Goal: Use online tool/utility: Utilize a website feature to perform a specific function

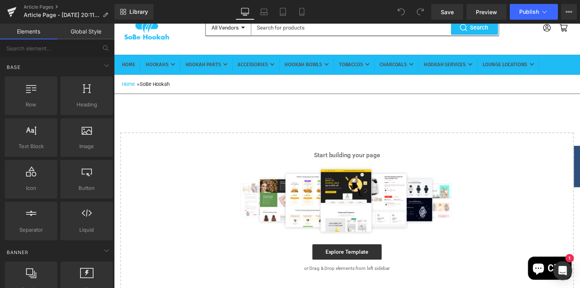
scroll to position [45, 0]
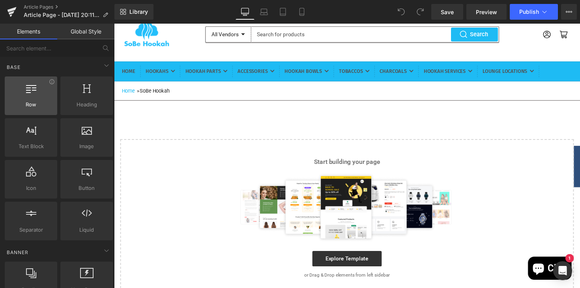
click at [40, 104] on span "Row" at bounding box center [31, 105] width 48 height 8
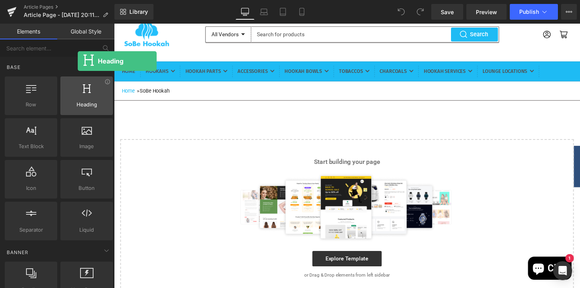
click at [78, 105] on span "Heading" at bounding box center [87, 105] width 48 height 8
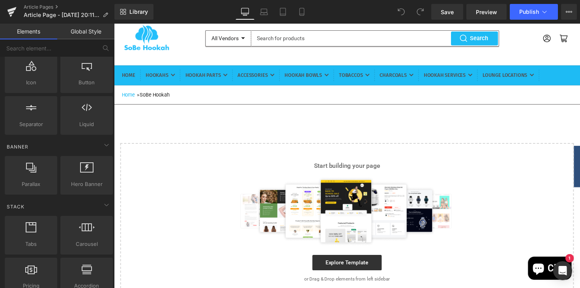
scroll to position [41, 0]
click at [89, 237] on div at bounding box center [87, 231] width 48 height 18
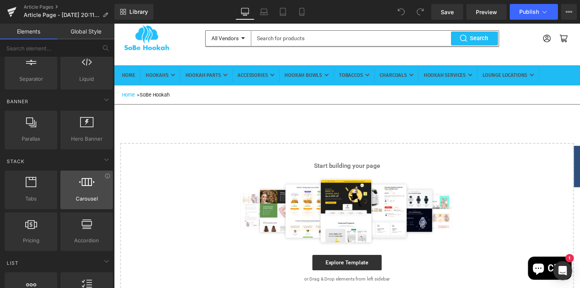
scroll to position [157, 0]
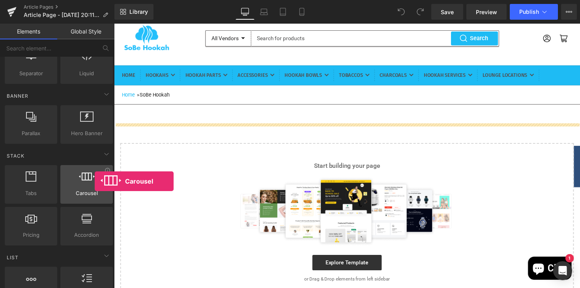
drag, startPoint x: 84, startPoint y: 198, endPoint x: 95, endPoint y: 180, distance: 20.4
click at [95, 180] on div "Carousel carousels, slideshows, sliders, slides" at bounding box center [86, 184] width 52 height 39
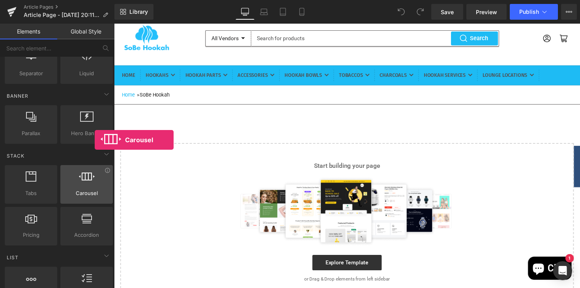
click at [95, 180] on div at bounding box center [87, 181] width 48 height 18
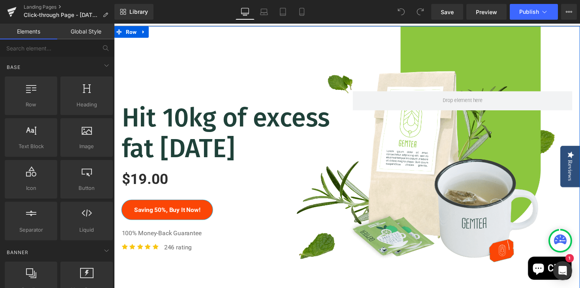
scroll to position [123, 0]
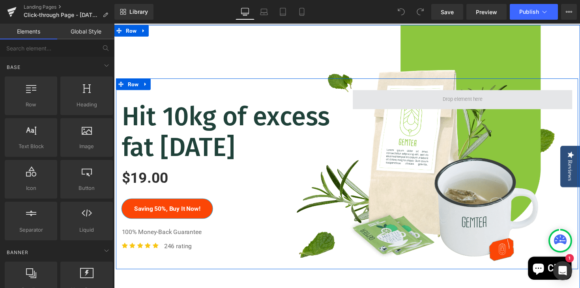
click at [443, 112] on span at bounding box center [470, 102] width 225 height 20
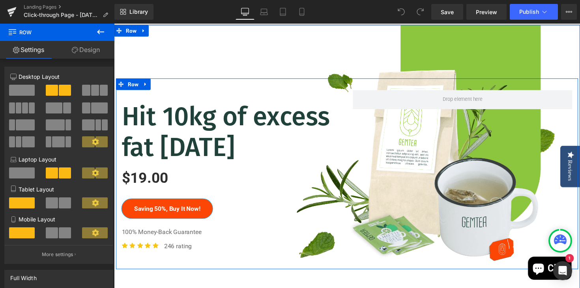
click at [360, 170] on div "Hit 10kg of excess fat [DATE] Heading $19.00 $0 (P) Price Saving 50%, Buy It No…" at bounding box center [352, 178] width 473 height 196
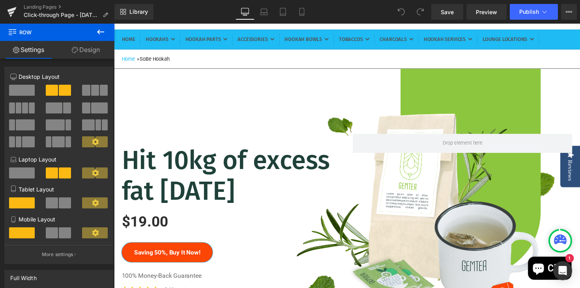
scroll to position [82, 0]
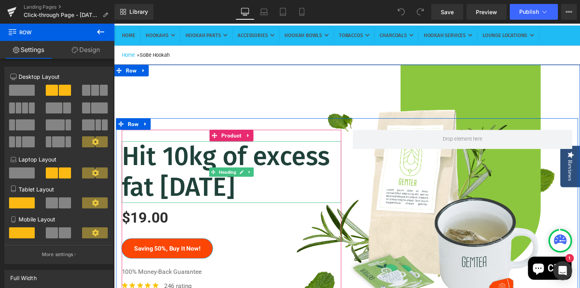
click at [277, 208] on h1 "Hit 10kg of excess fat [DATE]" at bounding box center [234, 175] width 225 height 63
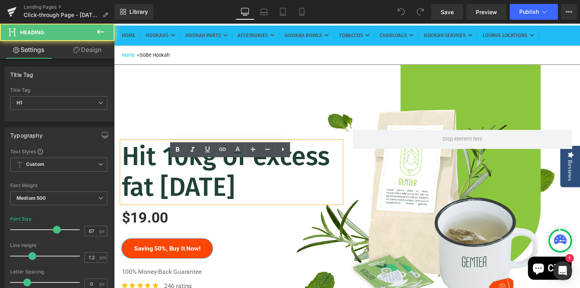
click at [283, 208] on h1 "Hit 10kg of excess fat [DATE]" at bounding box center [234, 175] width 225 height 63
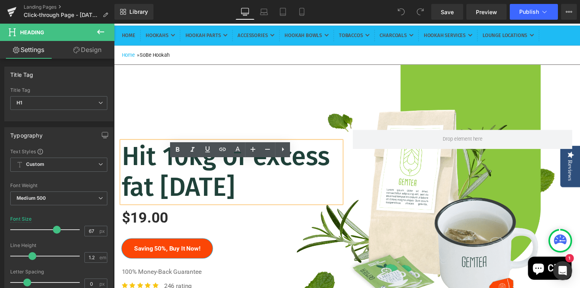
drag, startPoint x: 290, startPoint y: 214, endPoint x: 129, endPoint y: 175, distance: 165.8
click at [129, 175] on h1 "Hit 10kg of excess fat [DATE]" at bounding box center [234, 175] width 225 height 63
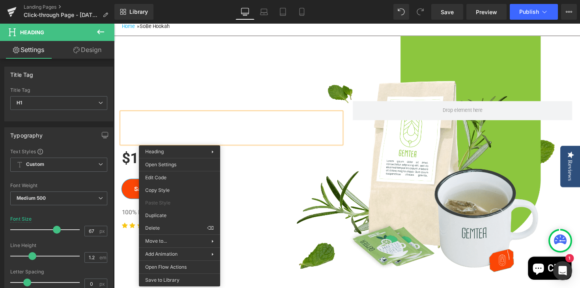
scroll to position [112, 0]
drag, startPoint x: 245, startPoint y: 154, endPoint x: 356, endPoint y: 175, distance: 112.7
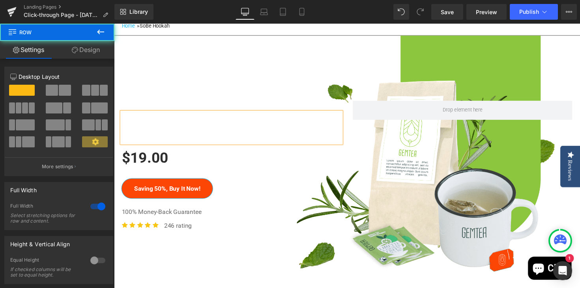
click at [245, 108] on div "Heading $19.00 $0 (P) Price Saving 50%, Buy It Now! Button 100% Money-Back Guar…" at bounding box center [352, 179] width 477 height 287
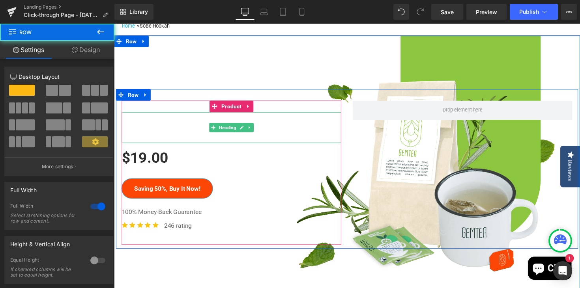
click at [188, 146] on h1 at bounding box center [234, 130] width 225 height 32
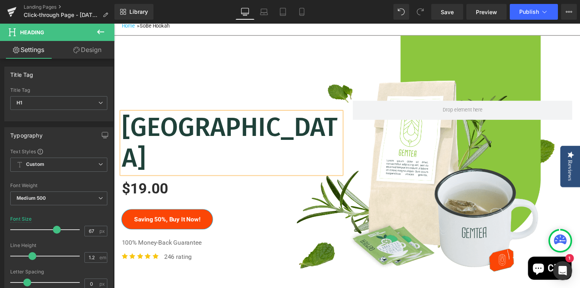
click at [123, 150] on h1 "[GEOGRAPHIC_DATA]" at bounding box center [234, 145] width 225 height 63
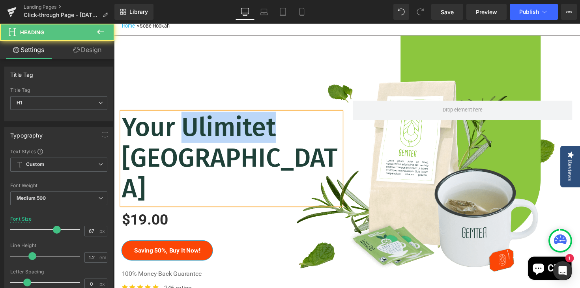
drag, startPoint x: 272, startPoint y: 149, endPoint x: 191, endPoint y: 149, distance: 81.6
click at [191, 149] on h1 "Your Ulimitet [GEOGRAPHIC_DATA]" at bounding box center [234, 161] width 225 height 95
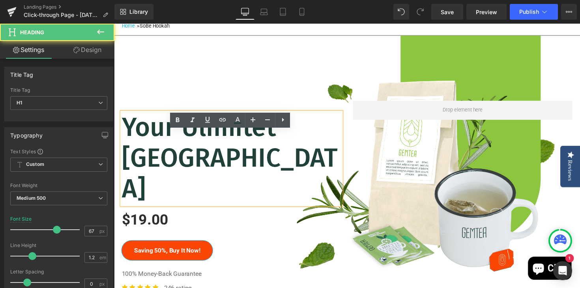
click at [201, 148] on h1 "Your Ulimitet [GEOGRAPHIC_DATA]" at bounding box center [234, 161] width 225 height 95
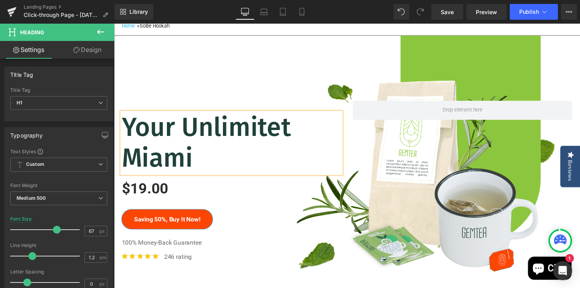
click at [310, 152] on h1 "Your Unlimitet Miami" at bounding box center [234, 145] width 225 height 63
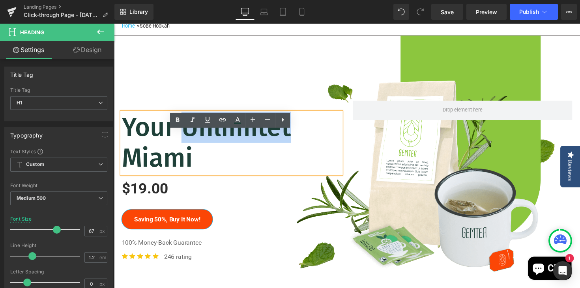
drag, startPoint x: 299, startPoint y: 152, endPoint x: 189, endPoint y: 152, distance: 109.6
click at [189, 152] on h1 "Your Unlimitet Miami" at bounding box center [234, 145] width 225 height 63
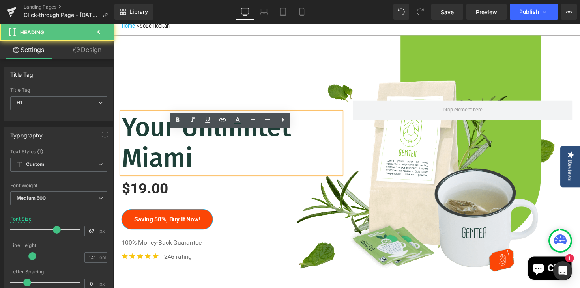
click at [305, 164] on h1 "Your Unlimitet Miami" at bounding box center [234, 145] width 225 height 63
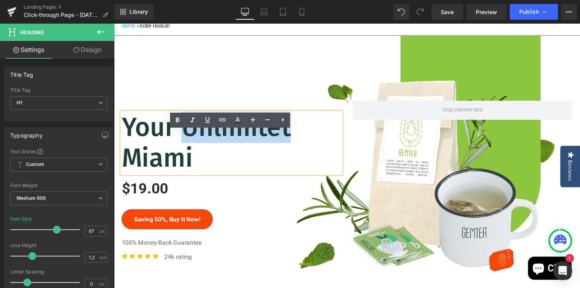
drag, startPoint x: 292, startPoint y: 147, endPoint x: 190, endPoint y: 154, distance: 102.0
click at [190, 154] on h1 "Your Unlimitet Miami" at bounding box center [234, 145] width 225 height 63
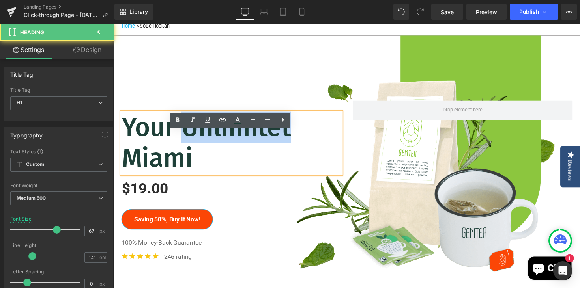
click at [315, 139] on h1 "Your Unlimitet Miami" at bounding box center [234, 145] width 225 height 63
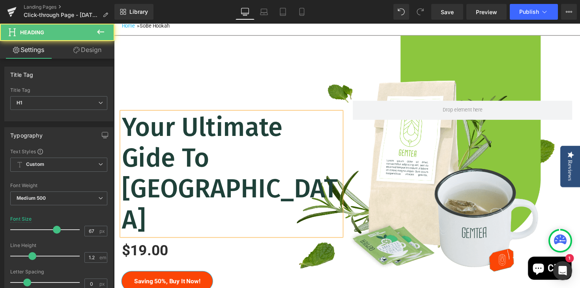
click at [294, 171] on h1 "Your Ultimate Gide To [GEOGRAPHIC_DATA]" at bounding box center [234, 177] width 225 height 127
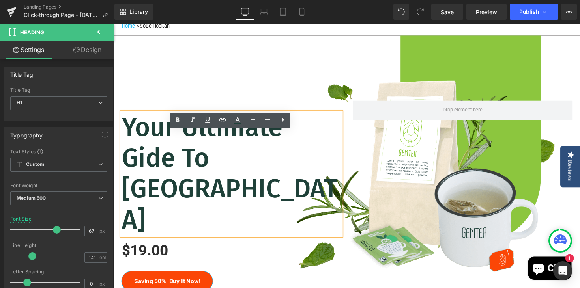
click at [364, 167] on div "Your Ultimate Gide To [GEOGRAPHIC_DATA] Heading $19.00 $0 (P) Price Saving 50%,…" at bounding box center [352, 220] width 473 height 259
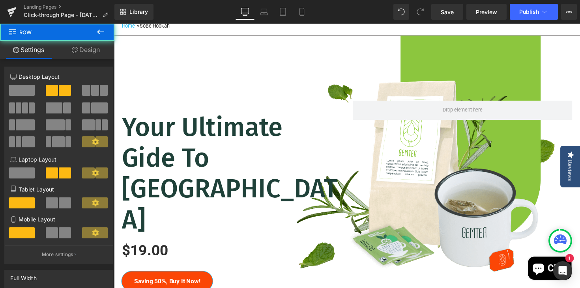
click at [263, 170] on h1 "Your Ultimate Gide To [GEOGRAPHIC_DATA]" at bounding box center [234, 177] width 225 height 127
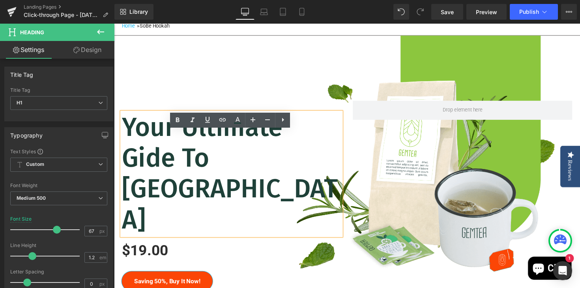
click at [383, 156] on div "Your Ultimate Gide To [GEOGRAPHIC_DATA] Heading $19.00 $0 (P) Price Saving 50%,…" at bounding box center [352, 220] width 473 height 259
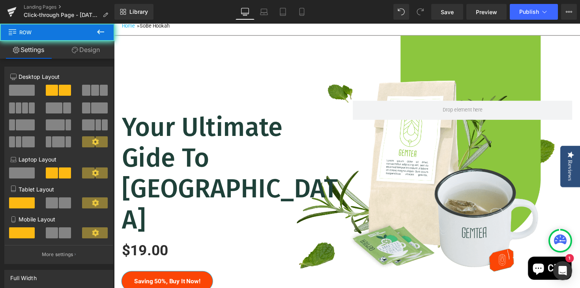
click at [415, 155] on div "Your Ultimate Gide To [GEOGRAPHIC_DATA] Heading $19.00 $0 (P) Price Saving 50%,…" at bounding box center [352, 220] width 473 height 259
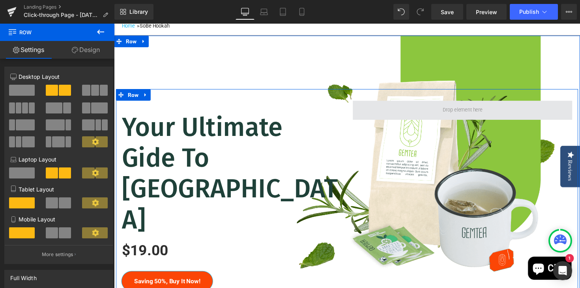
click at [425, 122] on span at bounding box center [470, 113] width 225 height 20
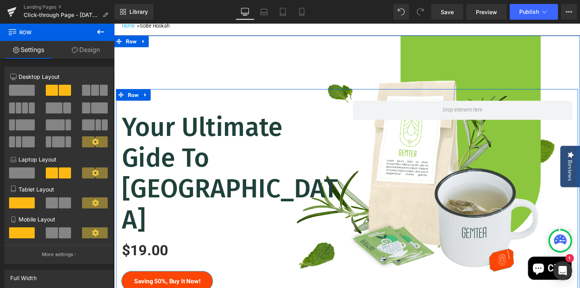
scroll to position [112, 0]
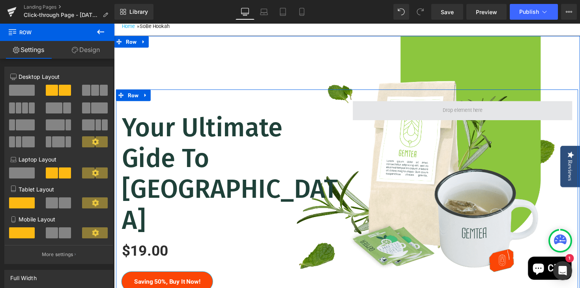
click at [424, 123] on span at bounding box center [470, 113] width 225 height 20
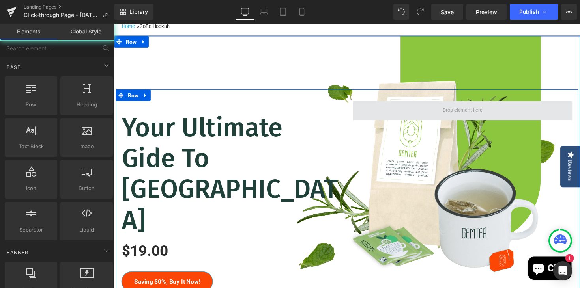
click at [456, 119] on span at bounding box center [471, 112] width 47 height 12
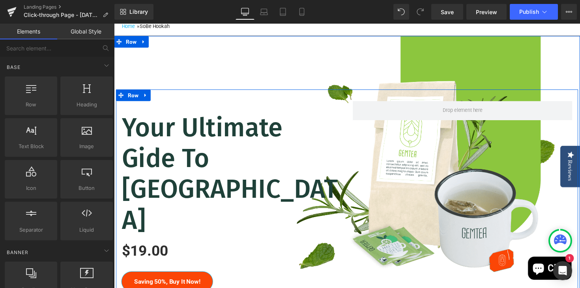
drag, startPoint x: 379, startPoint y: 133, endPoint x: 354, endPoint y: 137, distance: 24.3
click at [379, 123] on span at bounding box center [470, 113] width 225 height 20
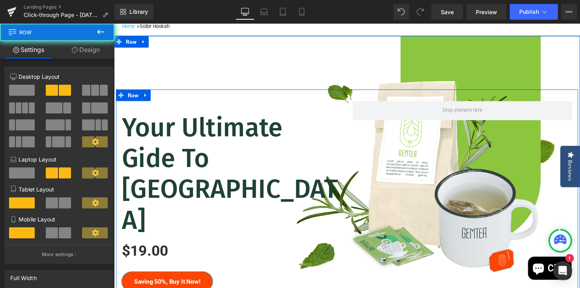
click at [354, 123] on div at bounding box center [470, 113] width 237 height 20
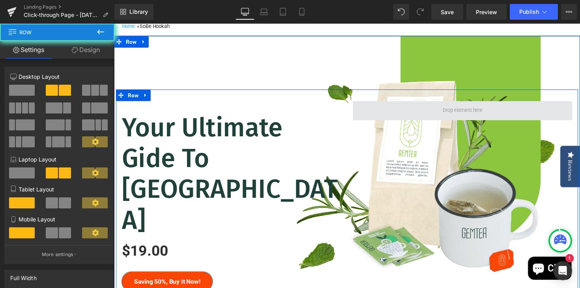
click at [364, 123] on span at bounding box center [470, 113] width 225 height 20
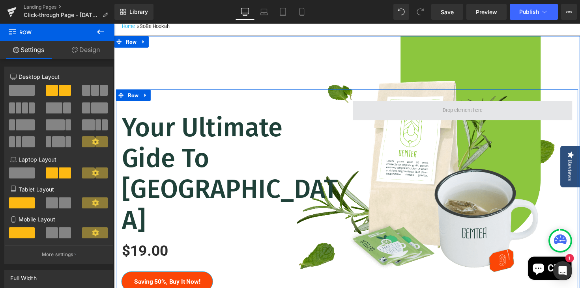
click at [373, 123] on span at bounding box center [470, 113] width 225 height 20
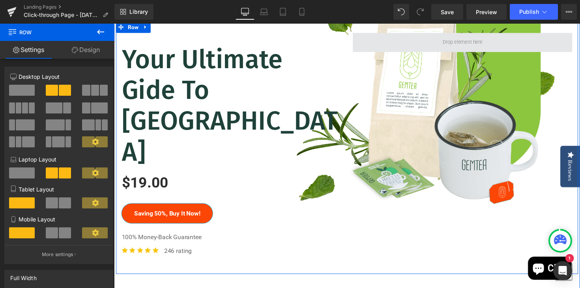
scroll to position [183, 0]
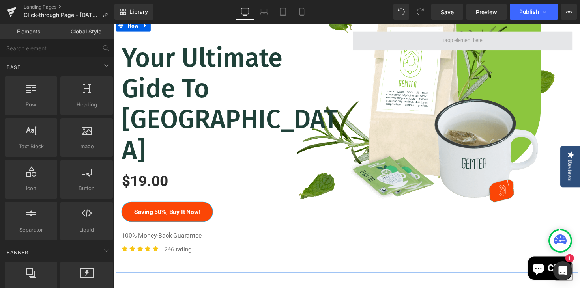
click at [465, 51] on span at bounding box center [470, 42] width 225 height 20
click at [420, 52] on span at bounding box center [470, 42] width 225 height 20
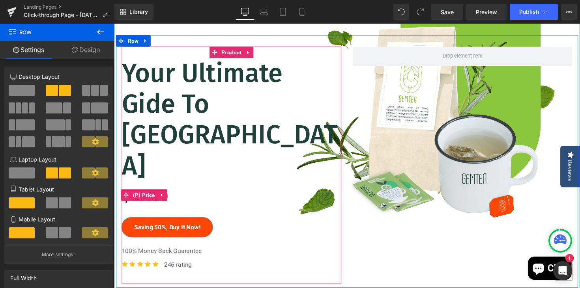
scroll to position [164, 0]
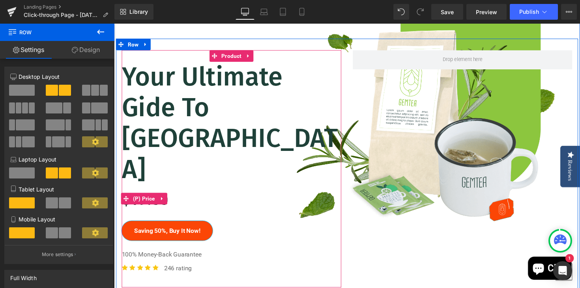
click at [274, 189] on div "$19.00 $0" at bounding box center [234, 202] width 225 height 27
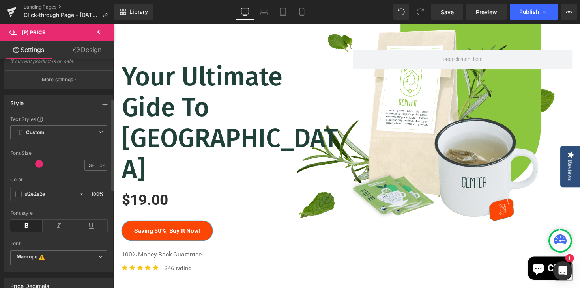
scroll to position [0, 0]
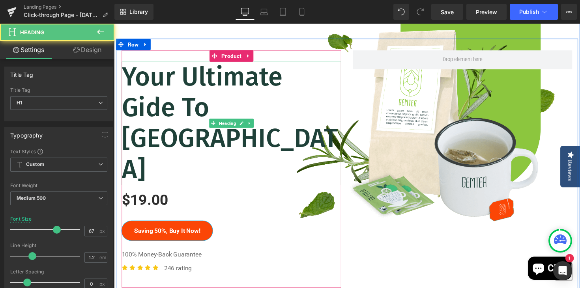
click at [267, 118] on h1 "Your Ultimate Gide To [GEOGRAPHIC_DATA]" at bounding box center [234, 126] width 225 height 127
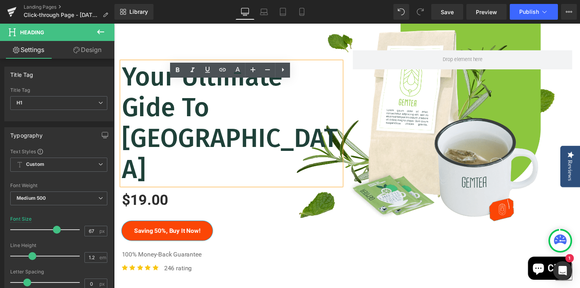
click at [326, 189] on div "$19.00 $0" at bounding box center [234, 202] width 225 height 27
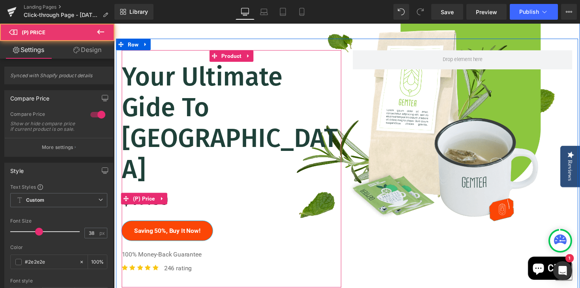
click at [199, 189] on div "$19.00 $0" at bounding box center [234, 202] width 225 height 27
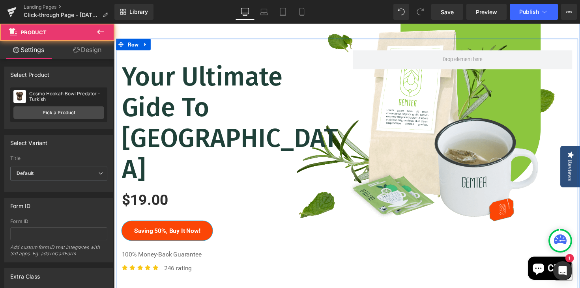
click at [146, 242] on div "Your Ultimate Gide To [GEOGRAPHIC_DATA] Heading $19.00 $0 (P) Price Saving 50%,…" at bounding box center [234, 172] width 225 height 243
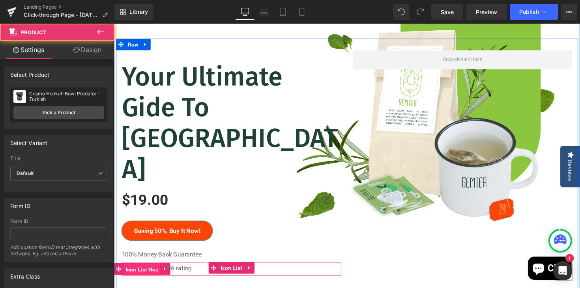
click at [158, 270] on span "Icon List Hoz" at bounding box center [143, 276] width 38 height 12
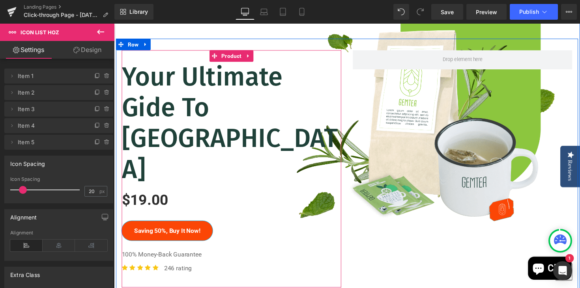
click at [270, 209] on div "Your Ultimate Gide To [GEOGRAPHIC_DATA] Heading $19.00 $0 (P) Price Saving 50%,…" at bounding box center [234, 173] width 225 height 220
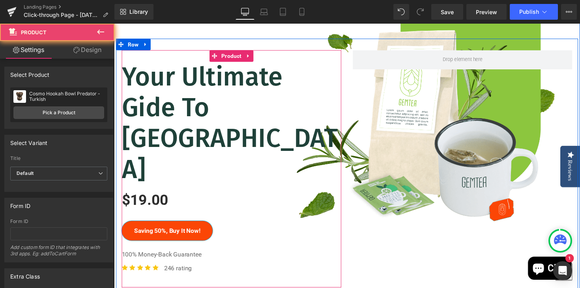
click at [224, 207] on div "Your Ultimate Gide To [GEOGRAPHIC_DATA] Heading $19.00 $0 (P) Price Saving 50%,…" at bounding box center [234, 173] width 225 height 220
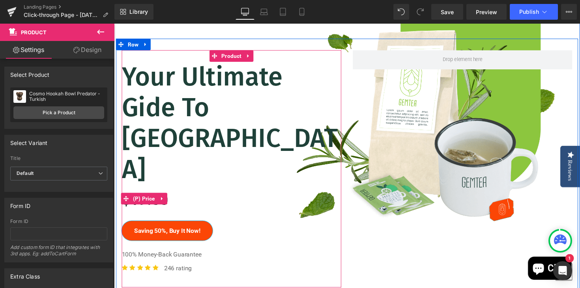
click at [179, 189] on div "$19.00 $0" at bounding box center [234, 202] width 225 height 27
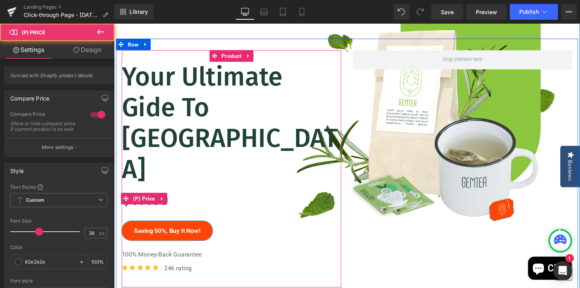
click at [223, 189] on div "$19.00 $0" at bounding box center [234, 202] width 225 height 27
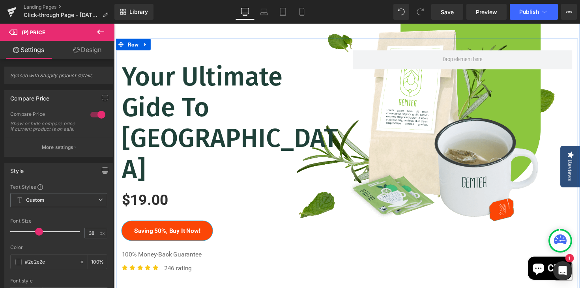
click at [194, 103] on h1 "Your Ultimate Gide To [GEOGRAPHIC_DATA]" at bounding box center [234, 126] width 225 height 127
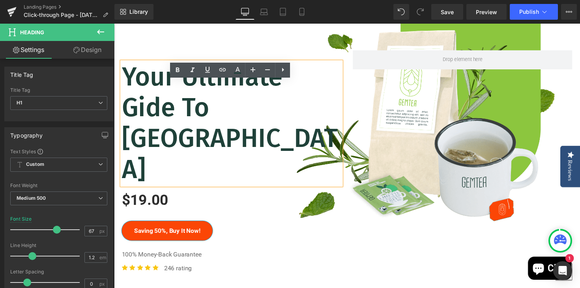
click at [276, 189] on div "$19.00 $0" at bounding box center [234, 202] width 225 height 27
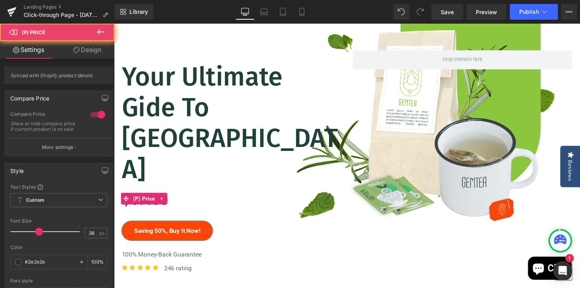
drag, startPoint x: 269, startPoint y: 161, endPoint x: 230, endPoint y: 160, distance: 39.1
click at [248, 189] on div "$19.00 $0" at bounding box center [234, 202] width 225 height 27
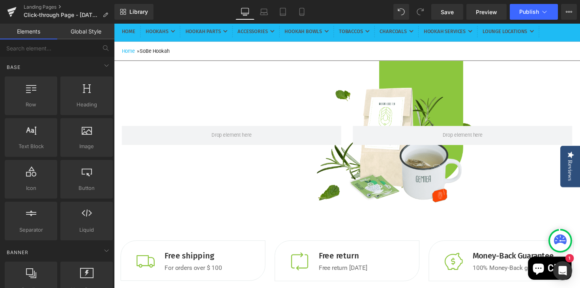
scroll to position [87, 0]
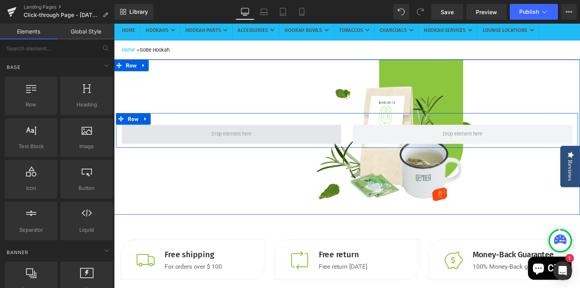
click at [229, 143] on span at bounding box center [234, 137] width 47 height 12
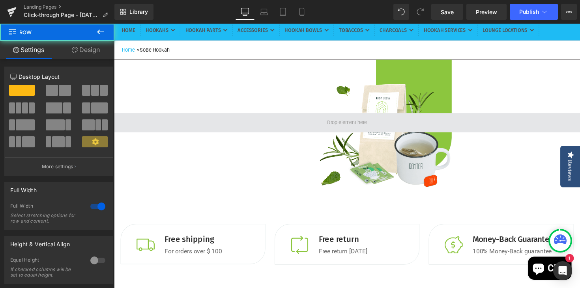
click at [217, 135] on span at bounding box center [352, 126] width 477 height 20
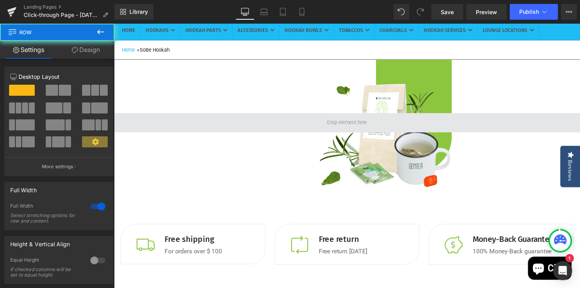
click at [227, 135] on span at bounding box center [352, 126] width 477 height 20
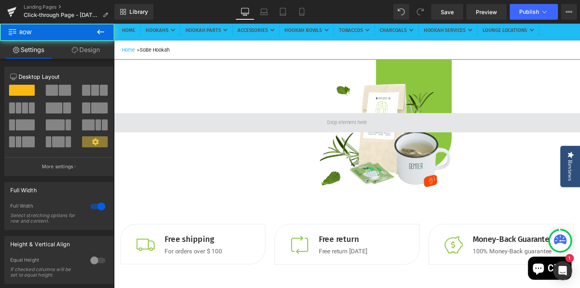
click at [291, 135] on span at bounding box center [352, 126] width 477 height 20
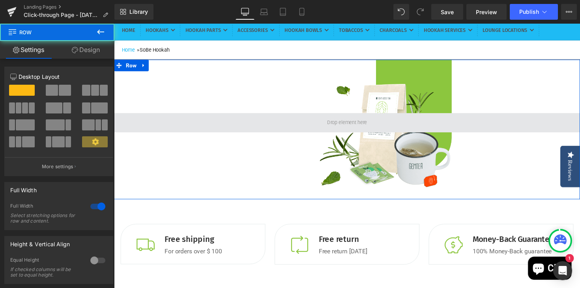
click at [305, 135] on span at bounding box center [352, 126] width 477 height 20
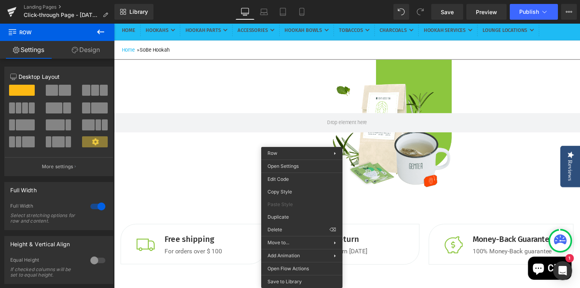
click at [411, 179] on div "Row 139px" at bounding box center [352, 132] width 477 height 143
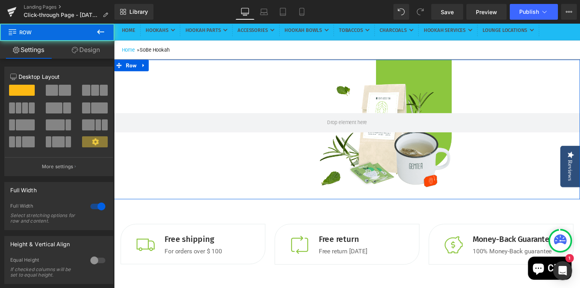
click at [411, 179] on div "Row 139px" at bounding box center [352, 132] width 477 height 143
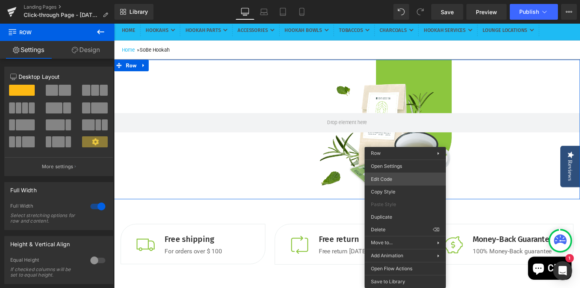
click at [383, 0] on div "Icon List Hoz You are previewing how the will restyle your page. You can not ed…" at bounding box center [290, 0] width 580 height 0
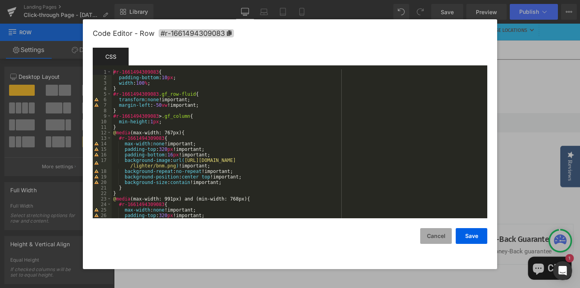
click at [434, 239] on button "Cancel" at bounding box center [436, 236] width 32 height 16
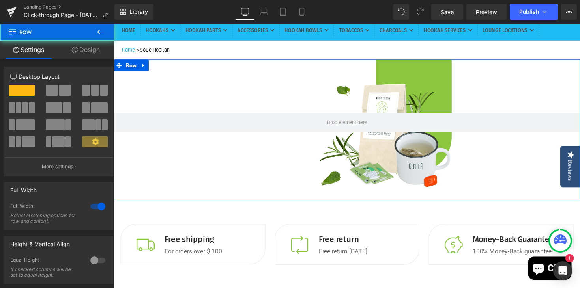
click at [415, 188] on div "Row 139px" at bounding box center [352, 132] width 477 height 143
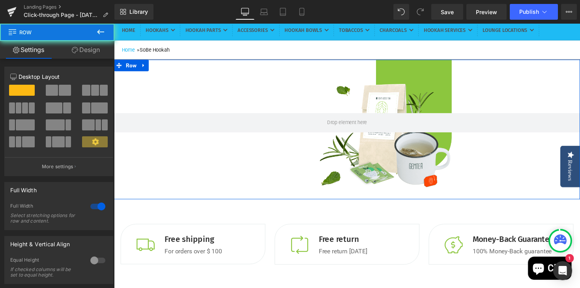
click at [416, 187] on div "Row 139px" at bounding box center [352, 132] width 477 height 143
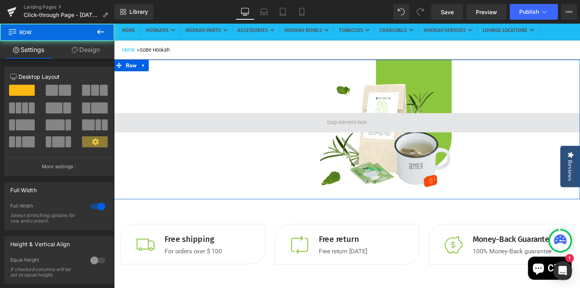
click at [438, 135] on span at bounding box center [352, 126] width 477 height 20
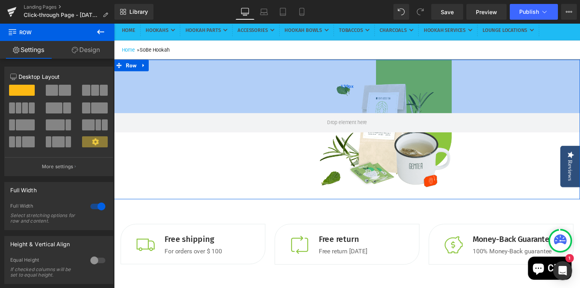
click at [432, 102] on div "139px" at bounding box center [352, 88] width 477 height 55
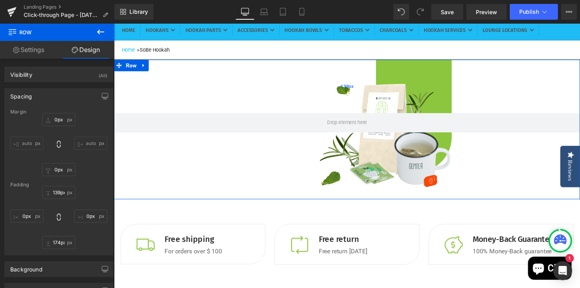
click at [383, 116] on div "139px" at bounding box center [352, 88] width 477 height 55
click at [351, 116] on div "139px" at bounding box center [352, 88] width 477 height 55
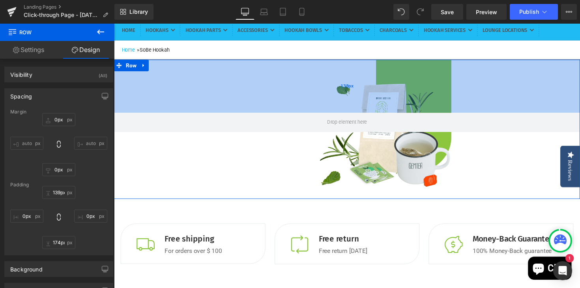
click at [352, 114] on div "138px" at bounding box center [352, 88] width 477 height 54
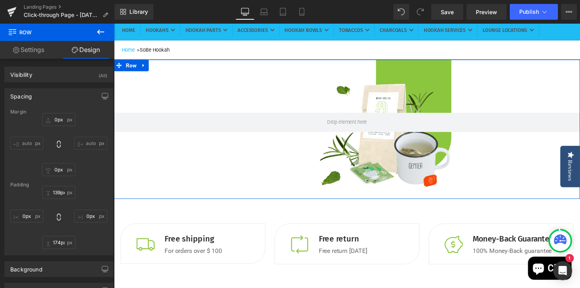
click at [407, 158] on div "Row 138px" at bounding box center [352, 132] width 477 height 143
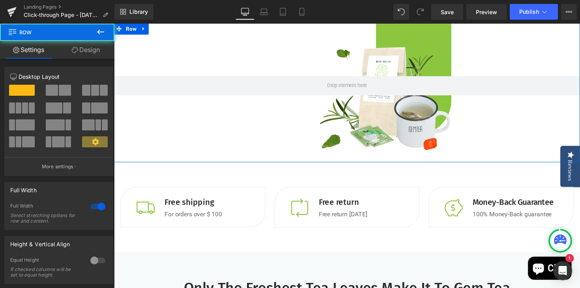
click at [397, 158] on div "Row 138px" at bounding box center [352, 94] width 477 height 143
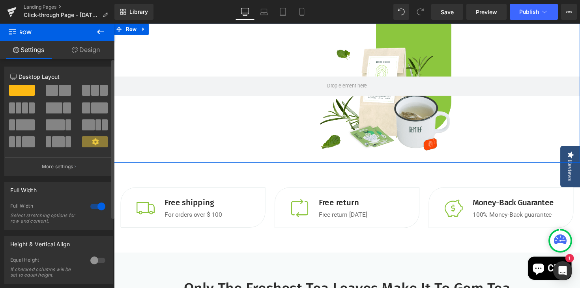
click at [91, 207] on div at bounding box center [97, 206] width 19 height 13
click at [100, 204] on div at bounding box center [97, 206] width 19 height 13
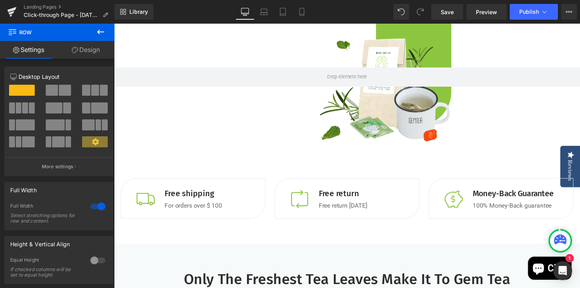
scroll to position [0, 0]
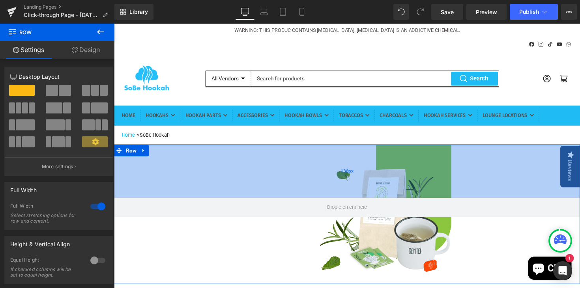
click at [314, 197] on div "138px" at bounding box center [352, 175] width 477 height 54
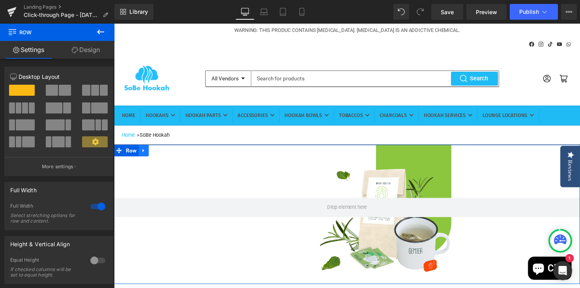
click at [146, 157] on icon at bounding box center [145, 154] width 6 height 6
click at [169, 160] on link at bounding box center [165, 154] width 10 height 12
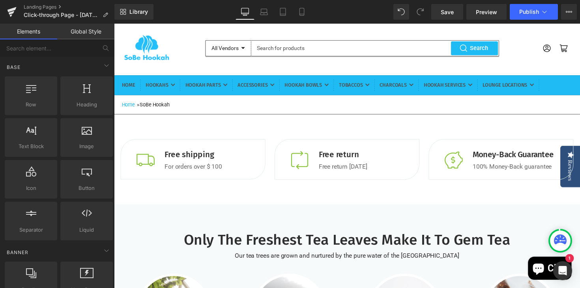
scroll to position [34, 0]
